Goal: Information Seeking & Learning: Learn about a topic

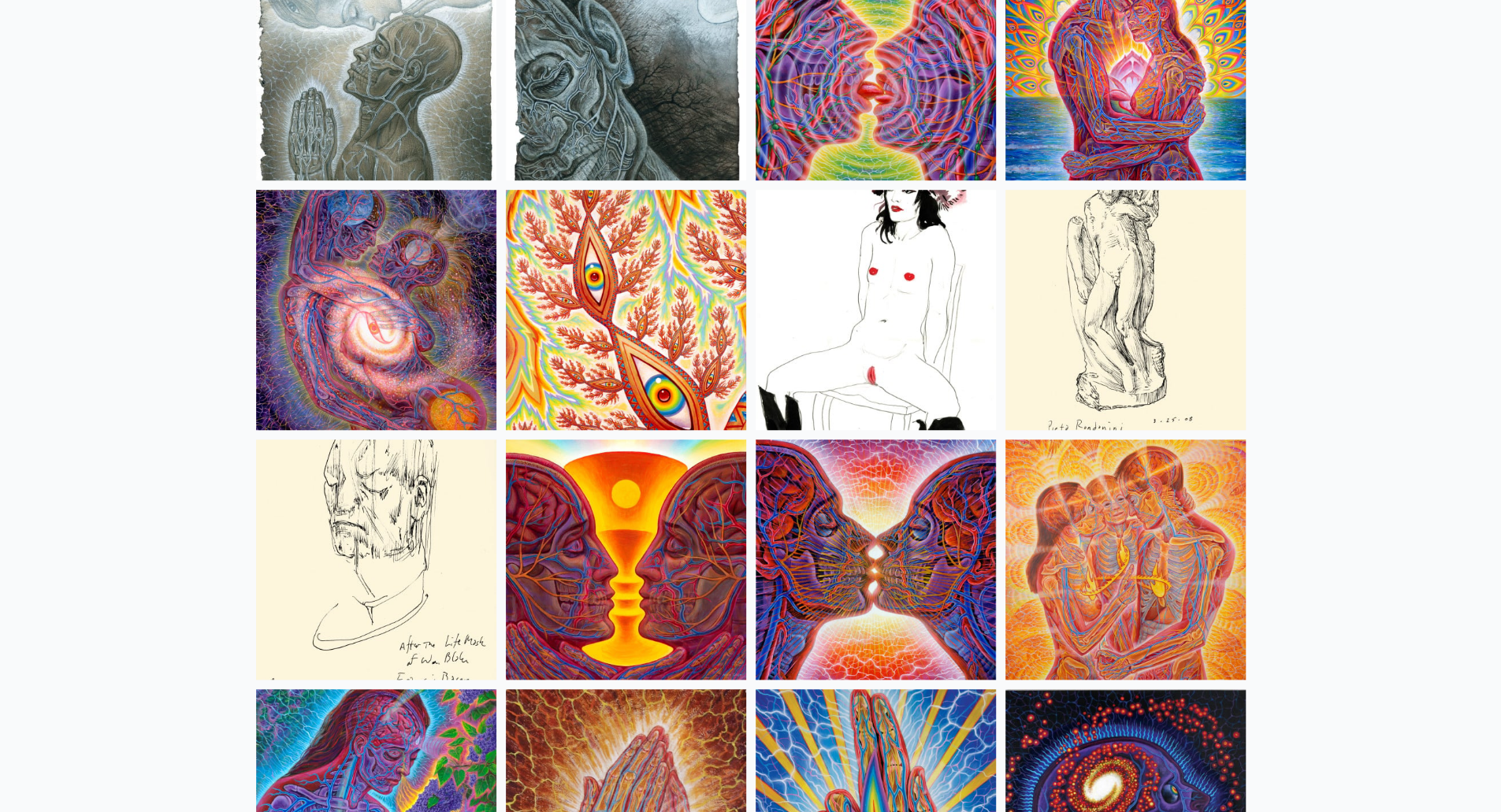
scroll to position [5119, 0]
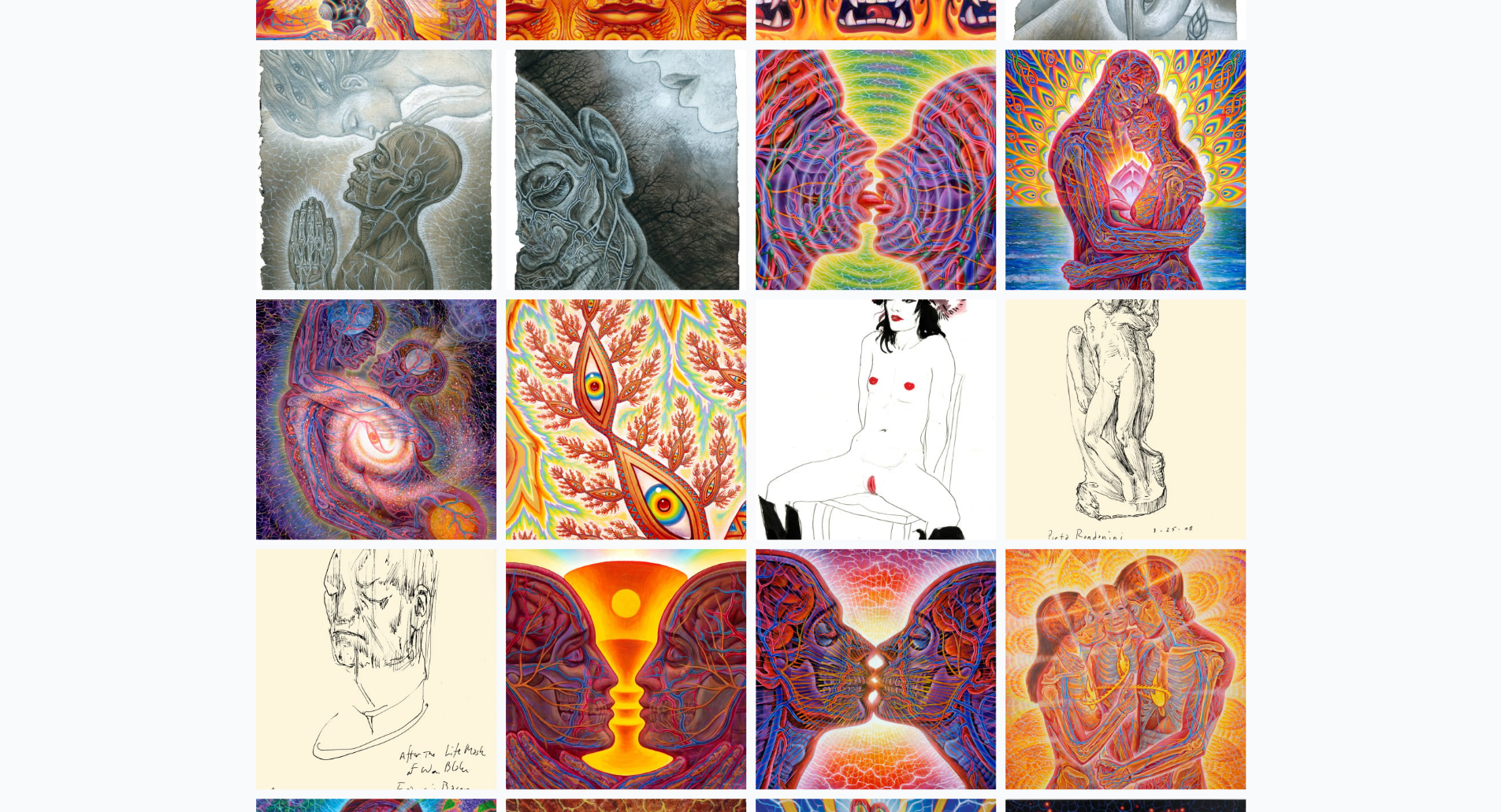
click at [837, 477] on img at bounding box center [875, 419] width 240 height 240
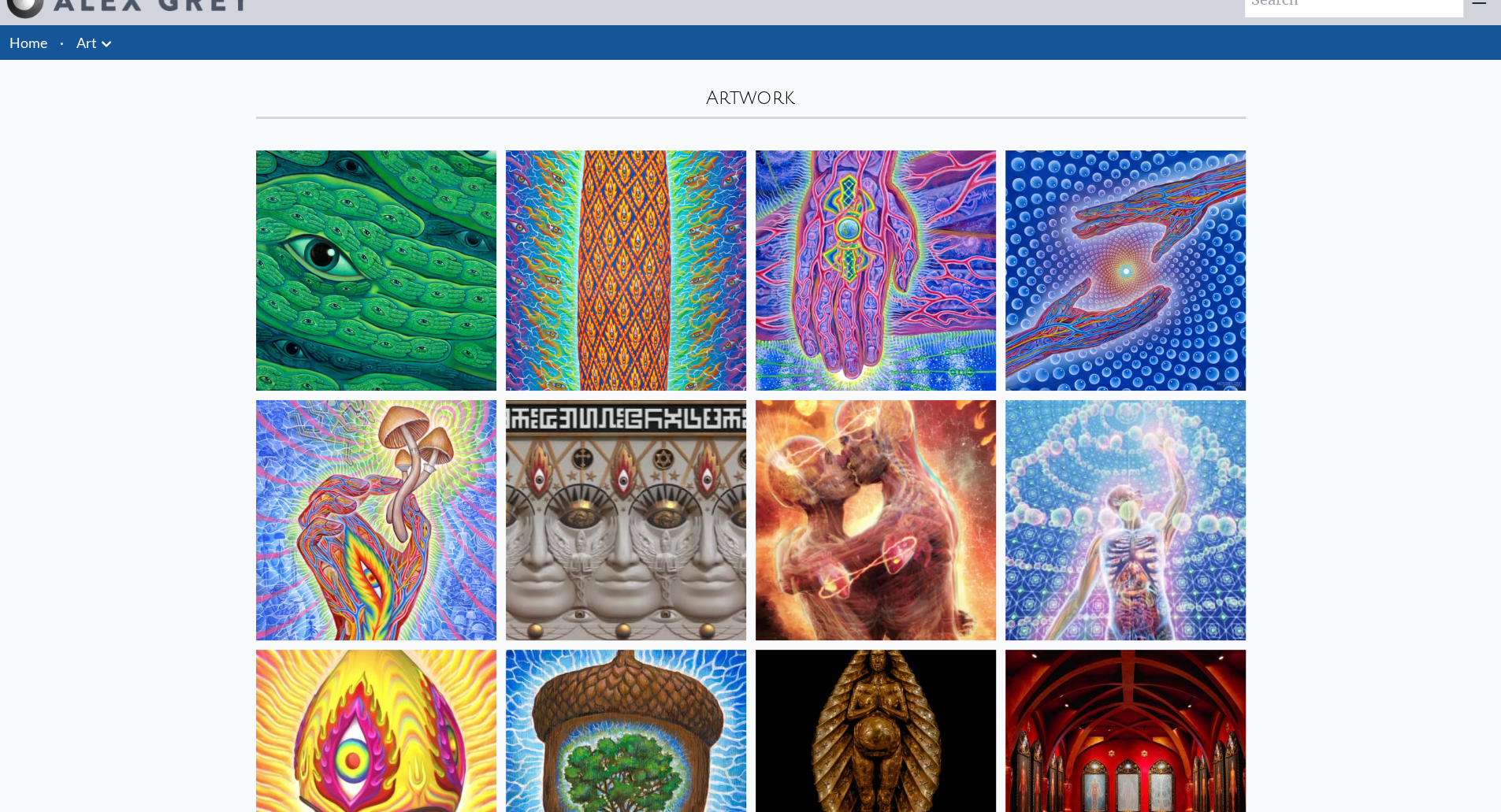
scroll to position [0, 0]
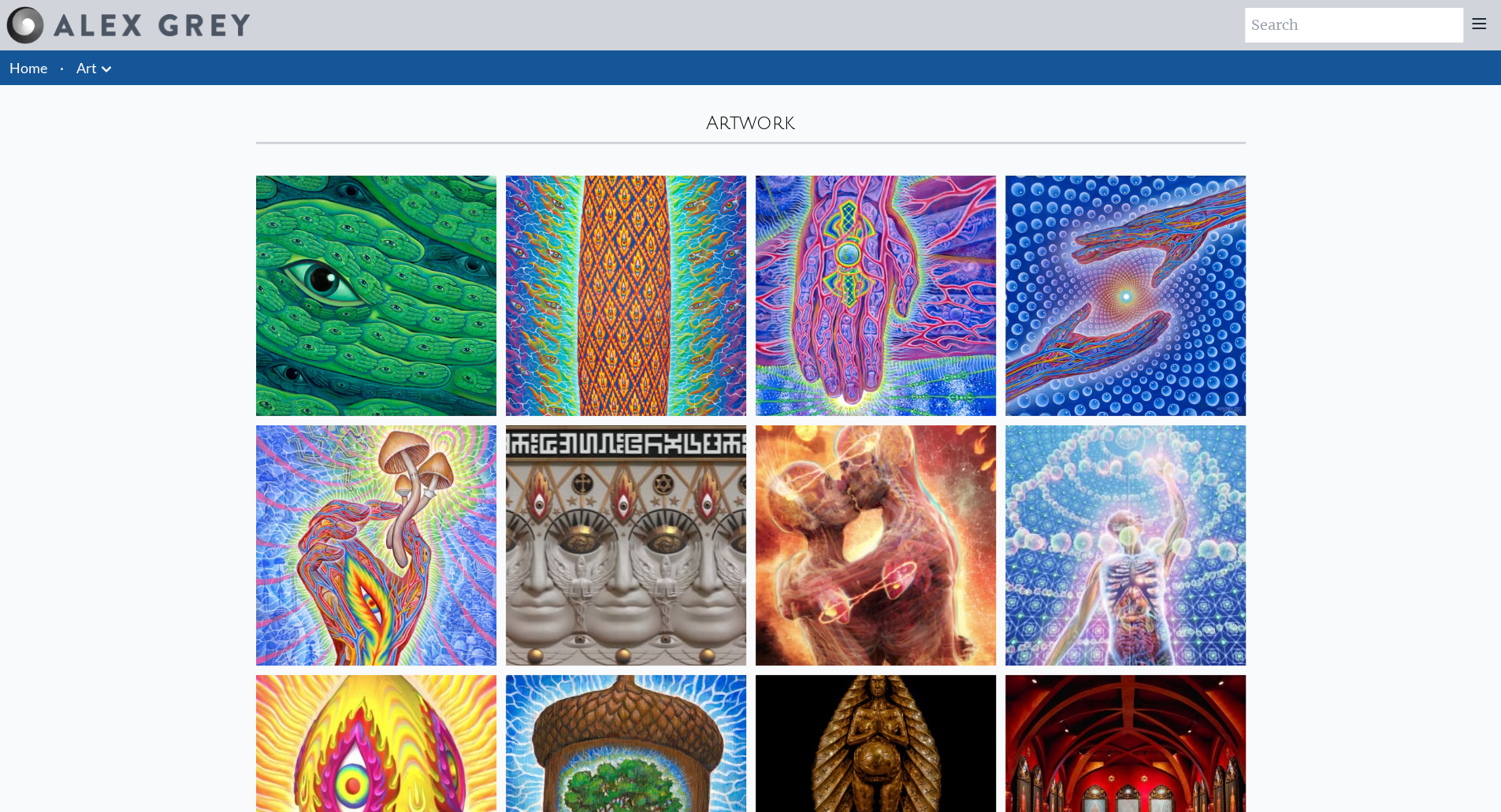
drag, startPoint x: 186, startPoint y: 437, endPoint x: 235, endPoint y: 122, distance: 318.8
click at [196, 16] on img at bounding box center [151, 25] width 196 height 22
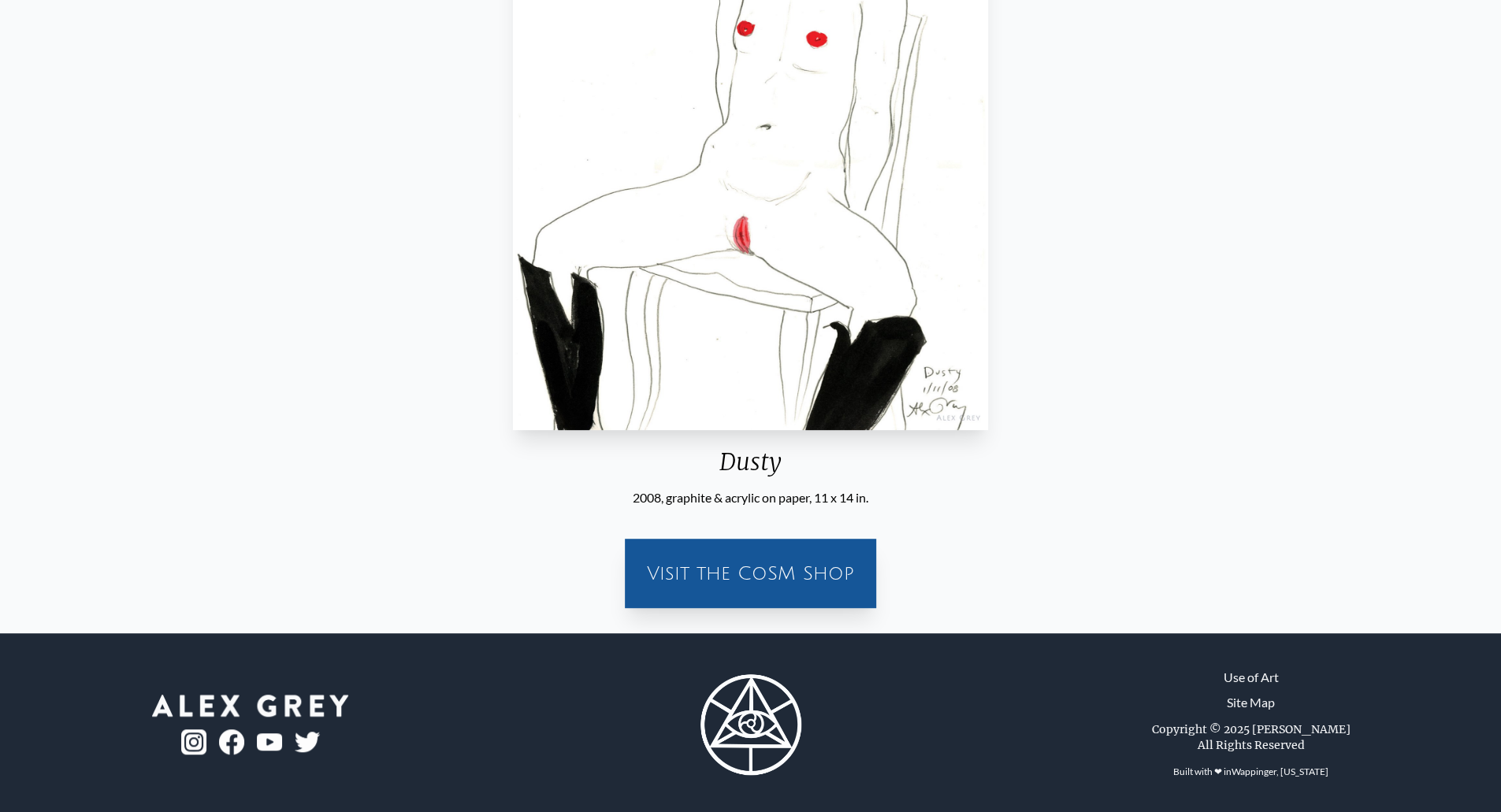
scroll to position [404, 0]
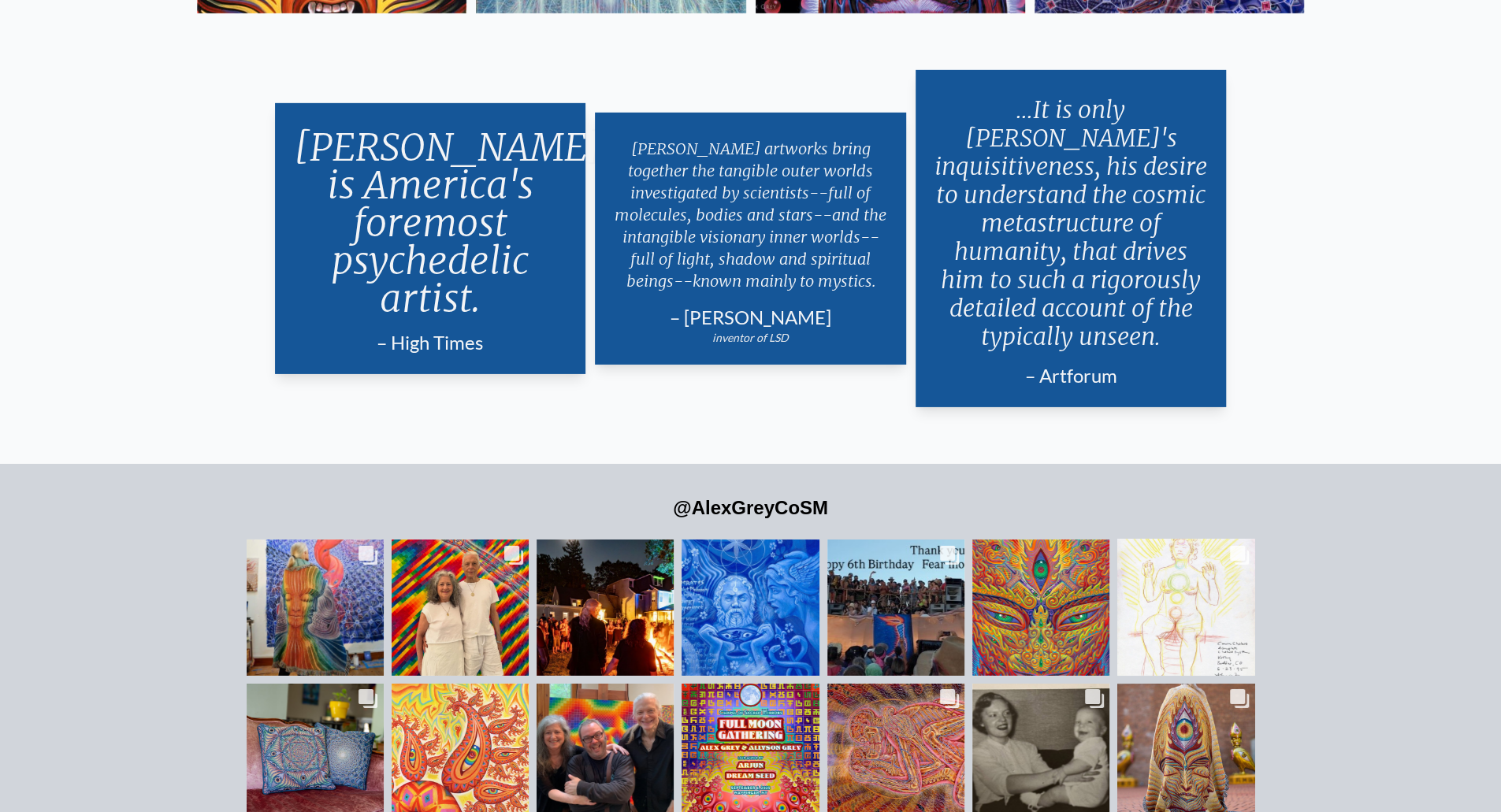
scroll to position [3906, 0]
